Goal: Information Seeking & Learning: Learn about a topic

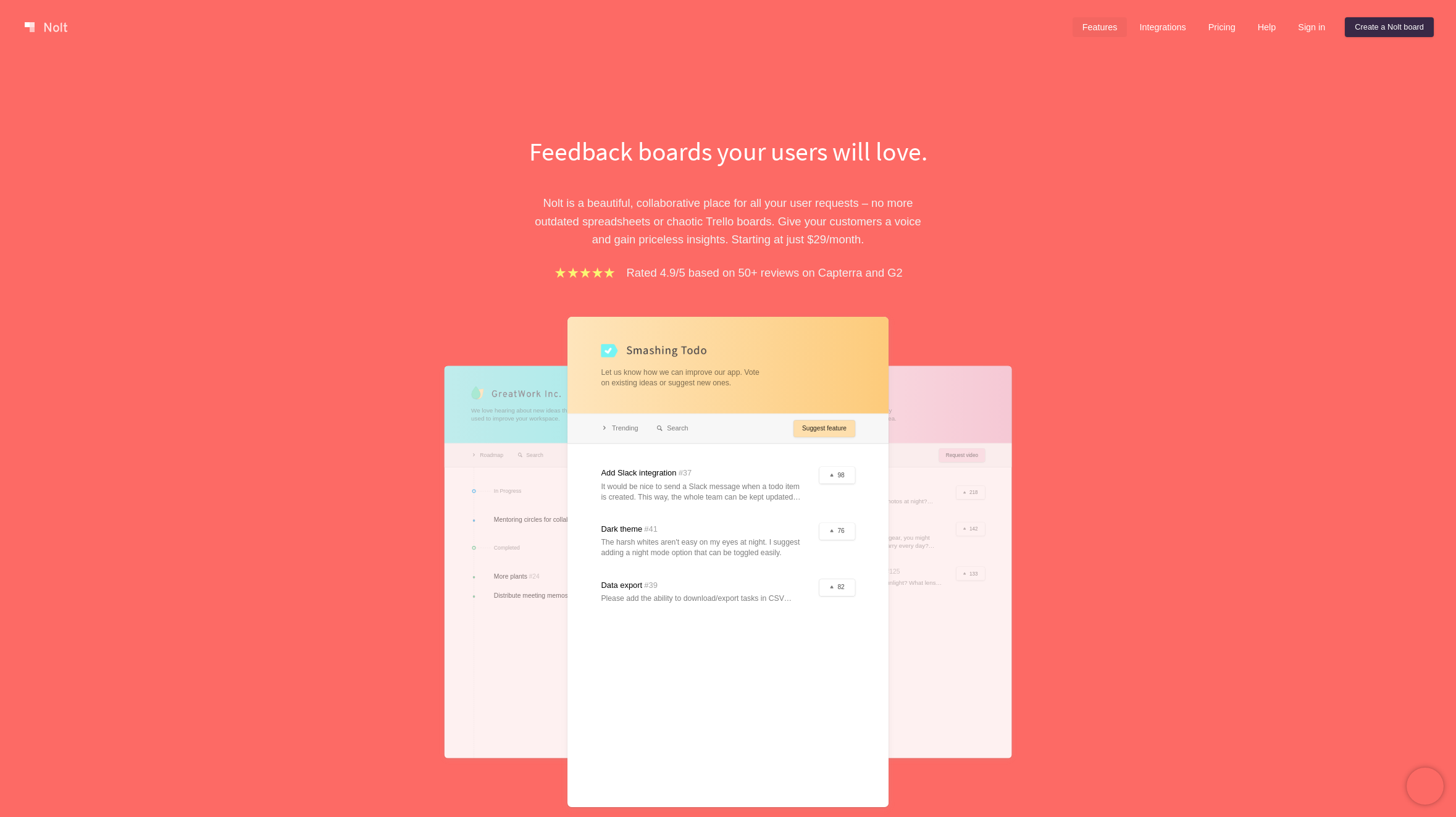
click at [1103, 24] on link "Features" at bounding box center [1100, 27] width 55 height 20
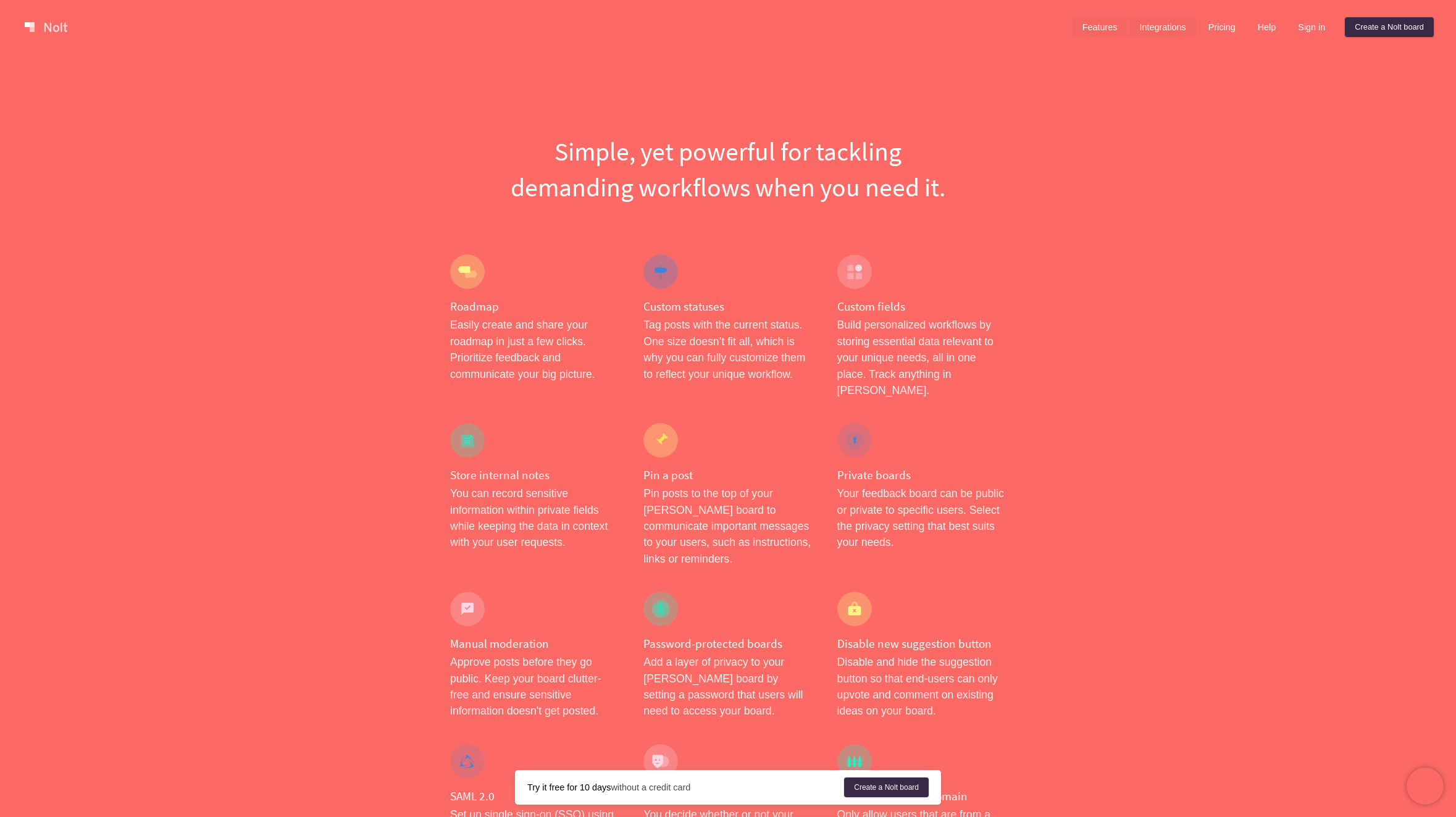
click at [1174, 26] on link "Integrations" at bounding box center [1162, 27] width 66 height 20
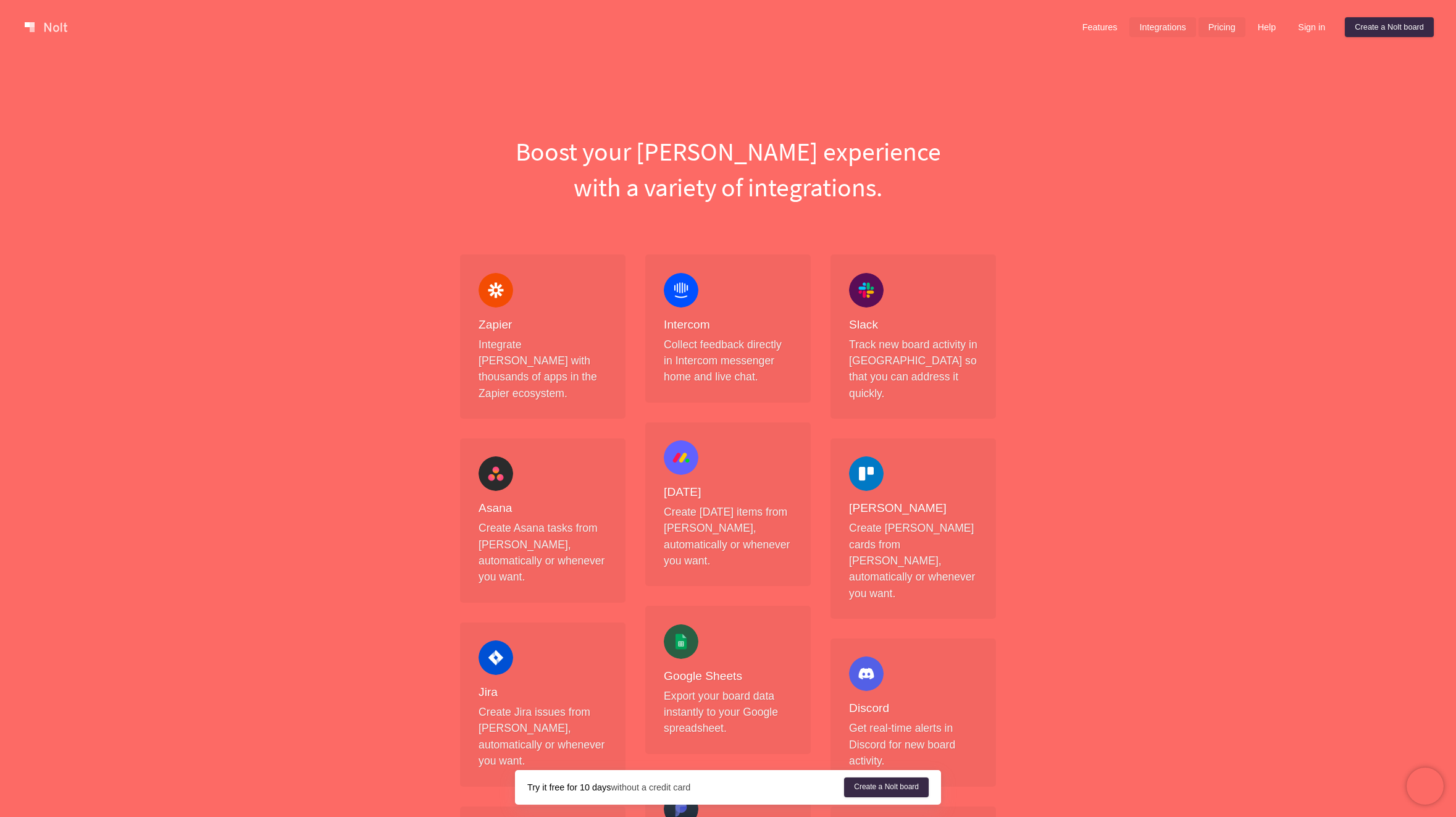
click at [1232, 27] on link "Pricing" at bounding box center [1222, 27] width 47 height 20
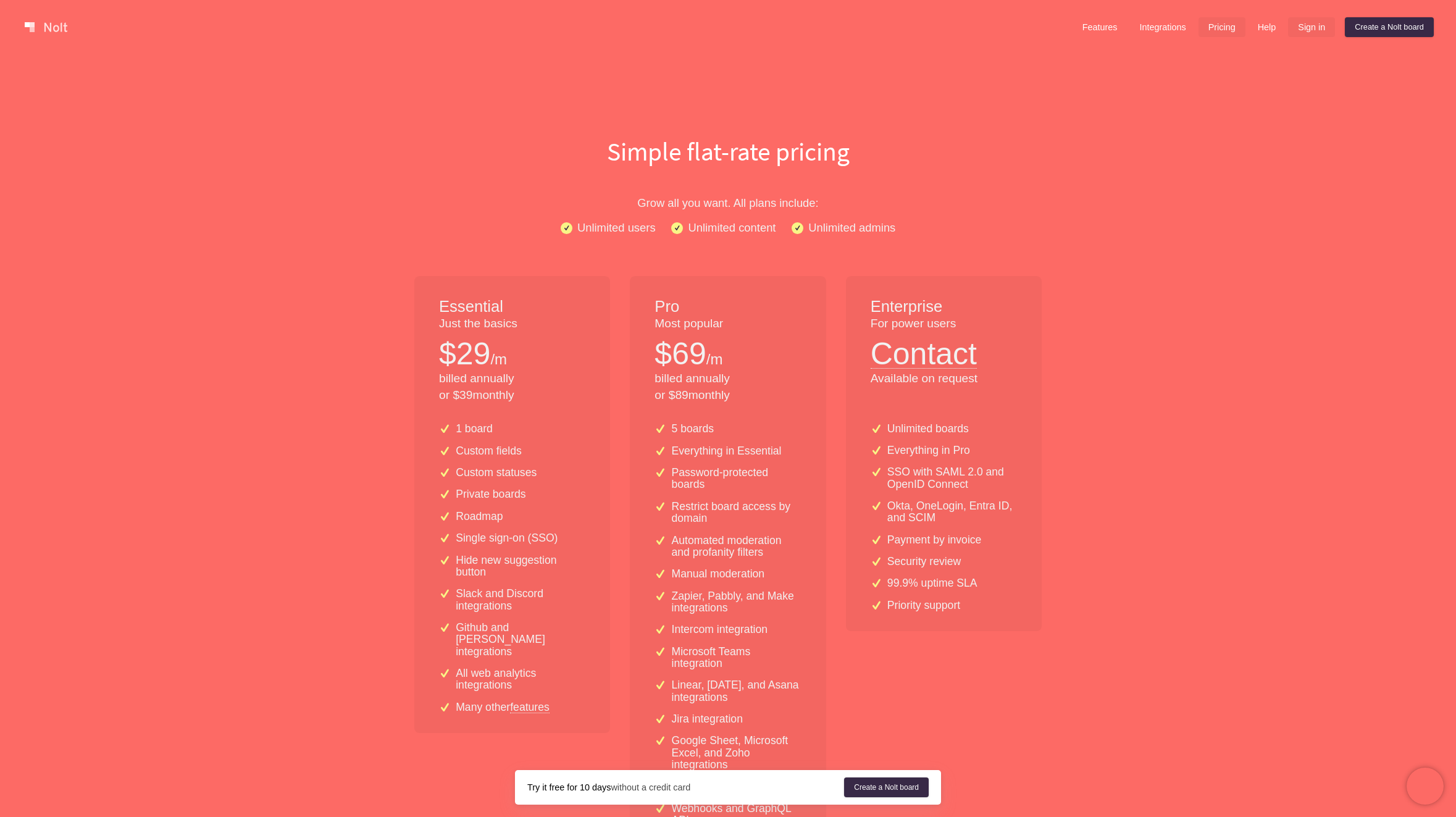
click at [1306, 27] on link "Sign in" at bounding box center [1311, 27] width 47 height 20
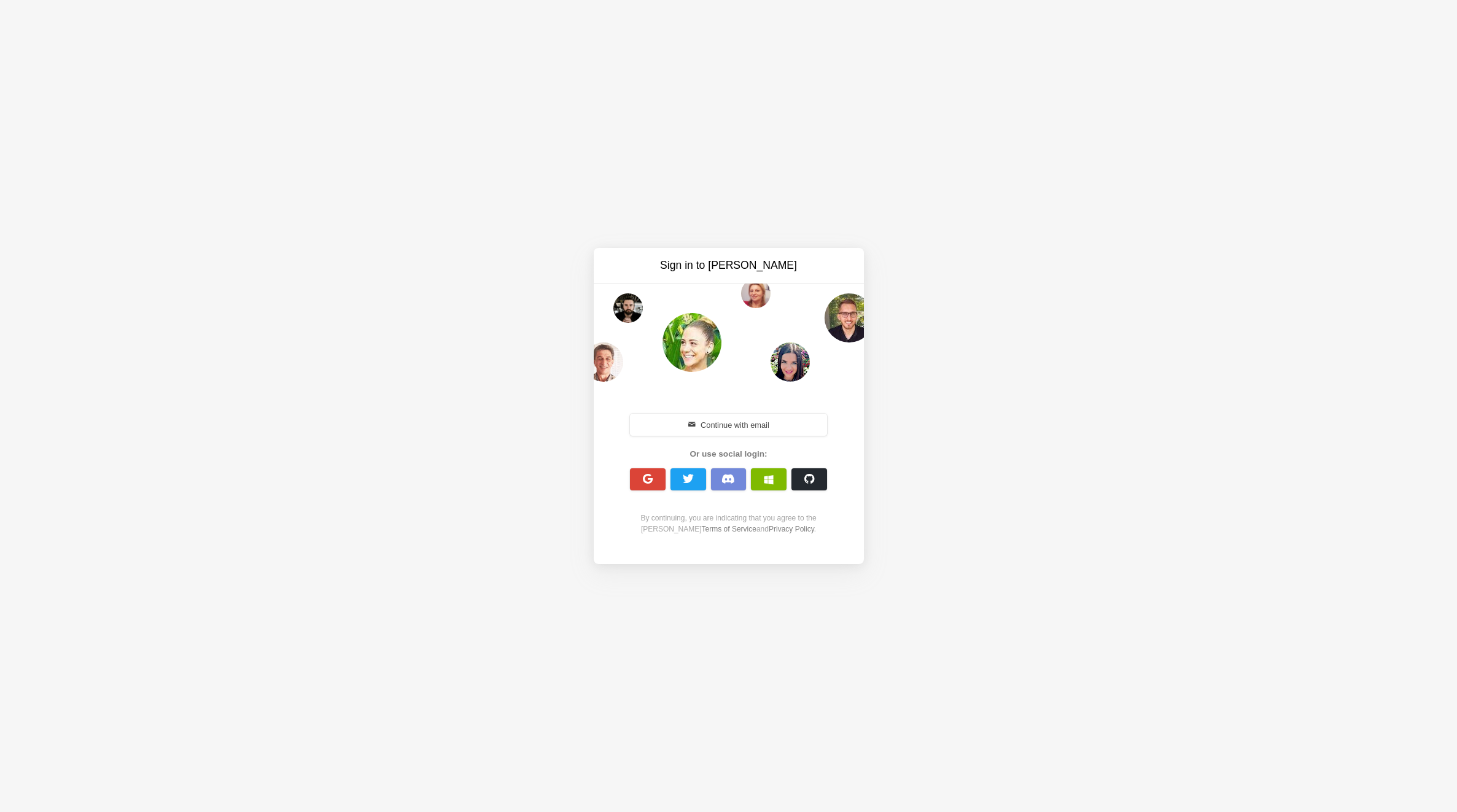
drag, startPoint x: 1009, startPoint y: 329, endPoint x: 1005, endPoint y: 308, distance: 21.4
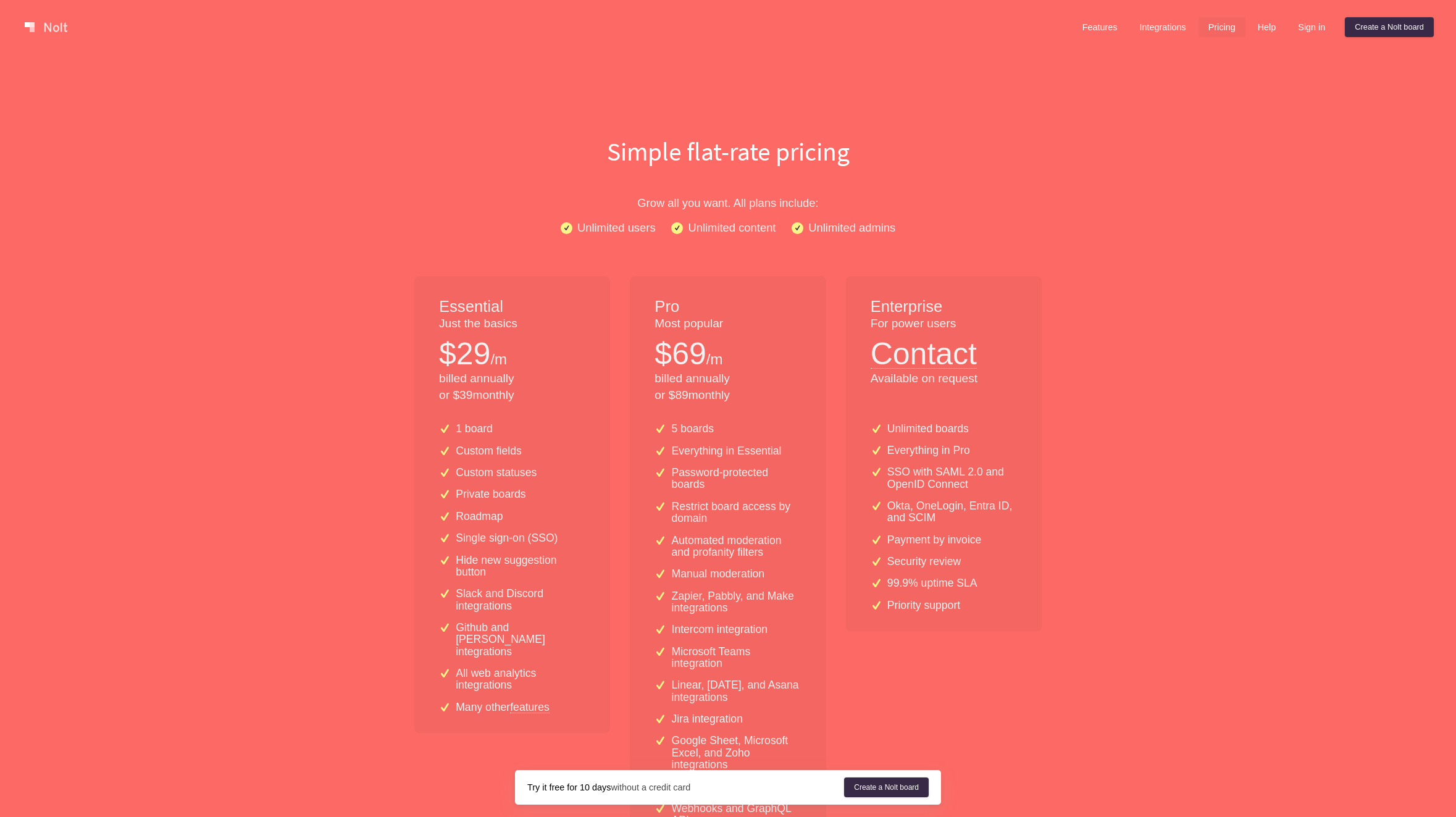
drag, startPoint x: 434, startPoint y: 476, endPoint x: 428, endPoint y: 468, distance: 10.0
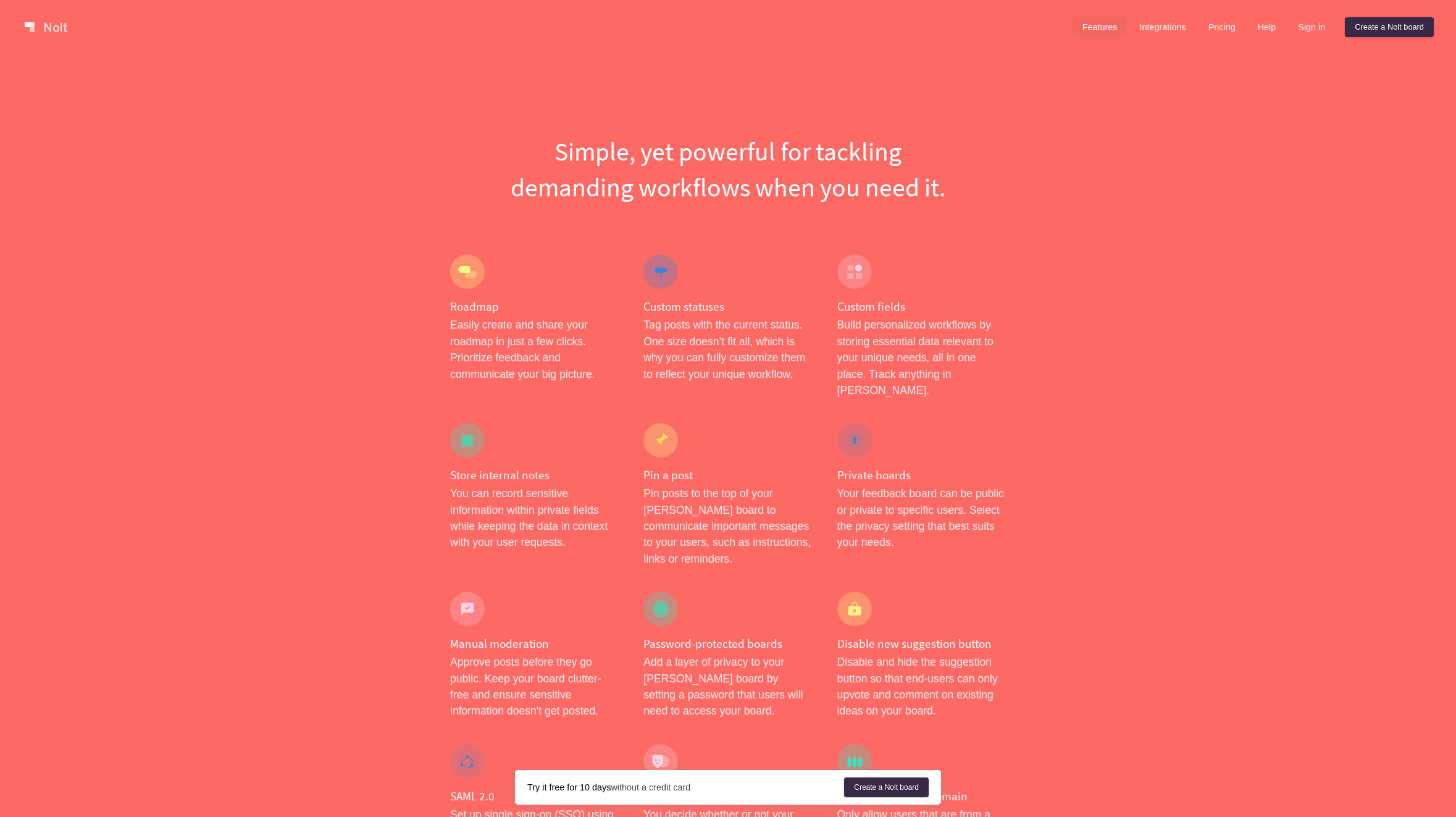
drag, startPoint x: 438, startPoint y: 455, endPoint x: 441, endPoint y: 447, distance: 8.5
